Goal: Information Seeking & Learning: Learn about a topic

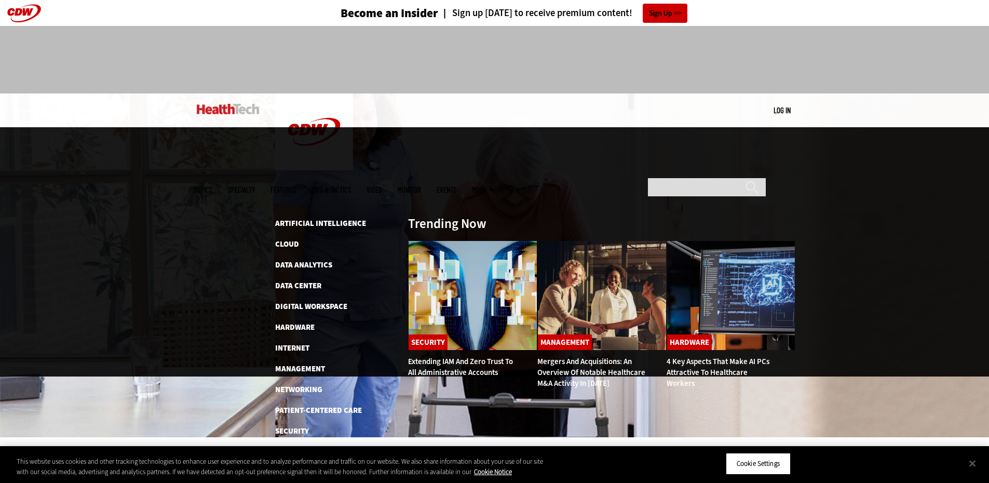
click at [303, 405] on link "Patient-Centered Care" at bounding box center [318, 410] width 87 height 10
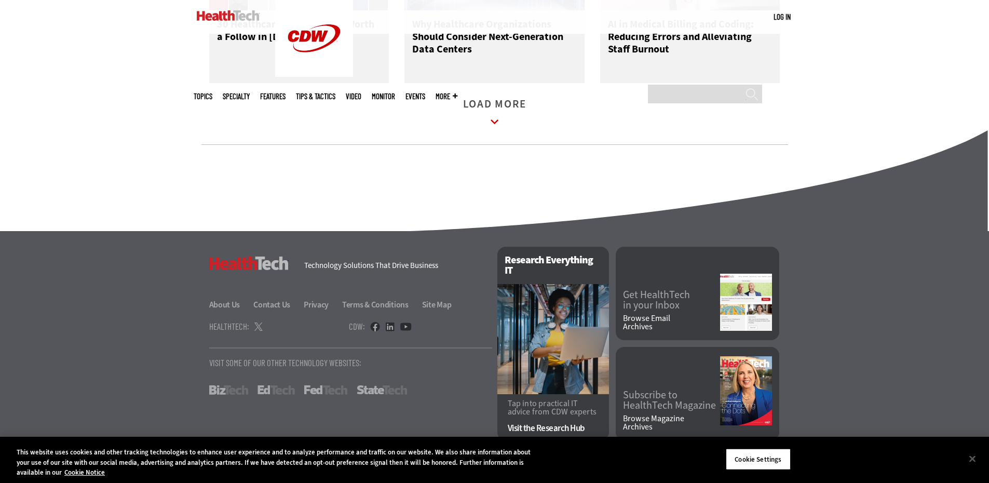
scroll to position [2200, 0]
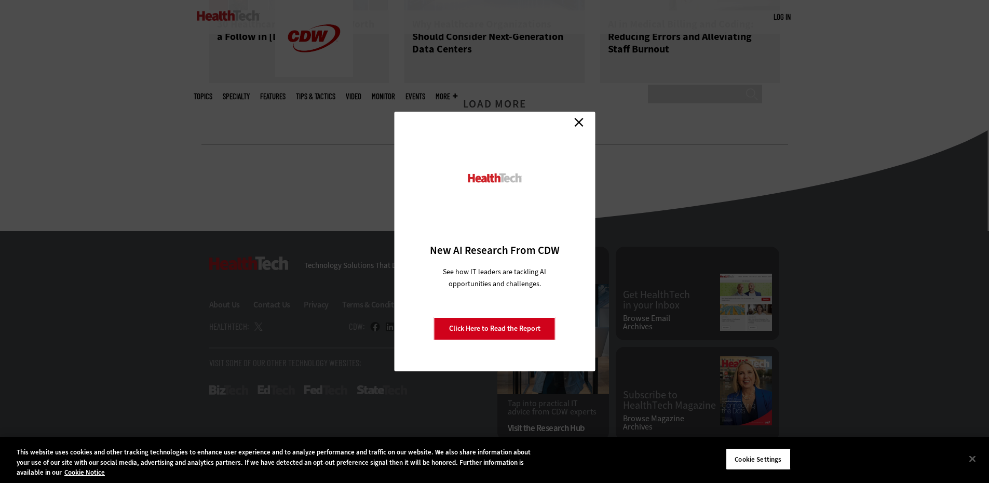
click at [582, 122] on link "Close" at bounding box center [579, 122] width 16 height 16
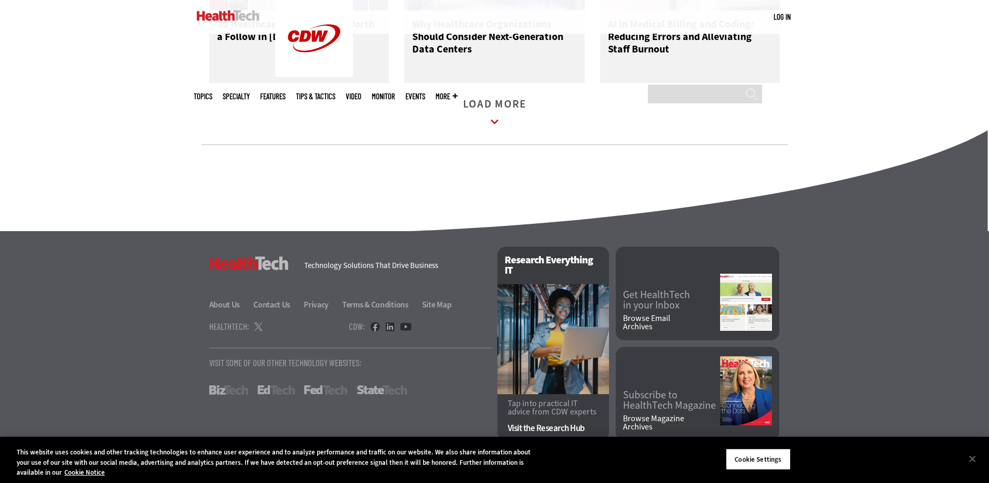
click at [227, 305] on link "About Us" at bounding box center [230, 304] width 43 height 11
